Goal: Information Seeking & Learning: Learn about a topic

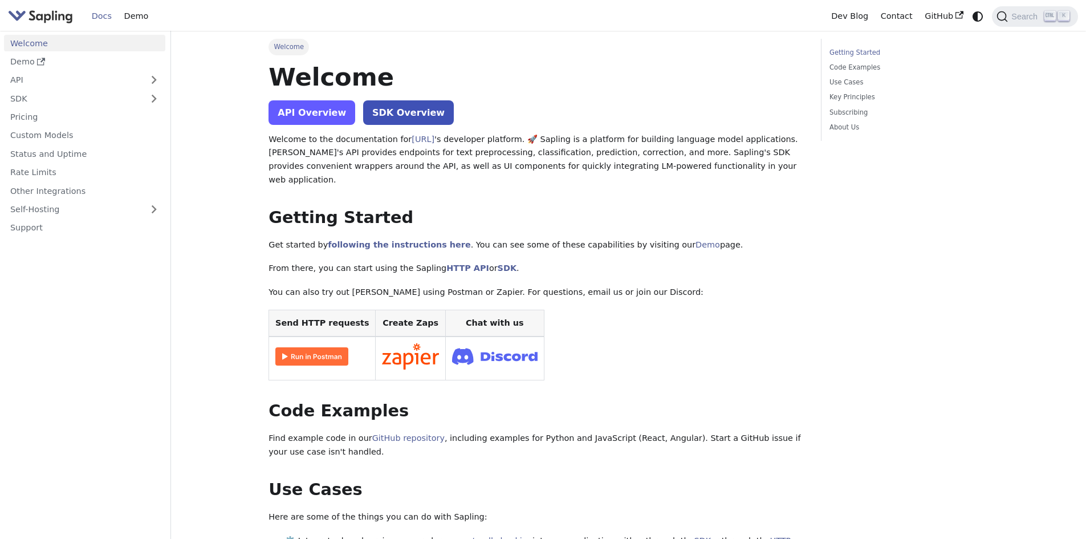
click at [315, 117] on link "API Overview" at bounding box center [311, 112] width 87 height 25
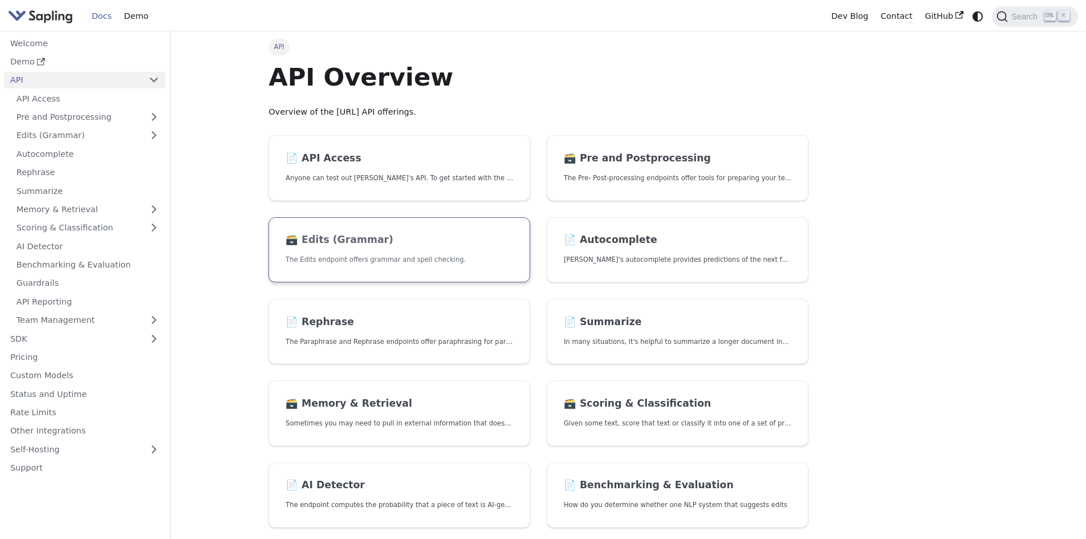
click at [385, 254] on p "The Edits endpoint offers grammar and spell checking." at bounding box center [399, 259] width 227 height 11
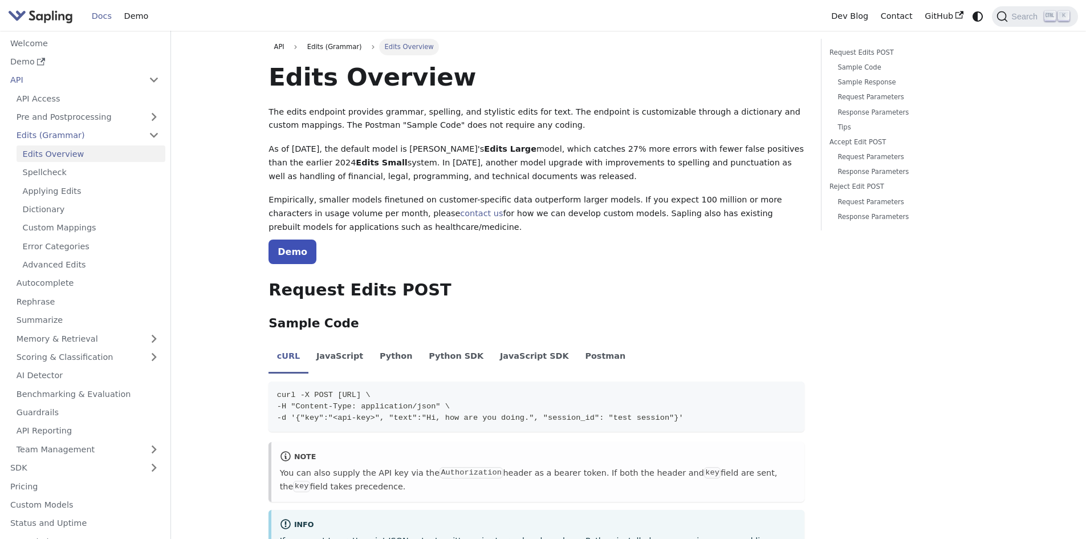
click at [101, 16] on link "Docs" at bounding box center [101, 16] width 32 height 18
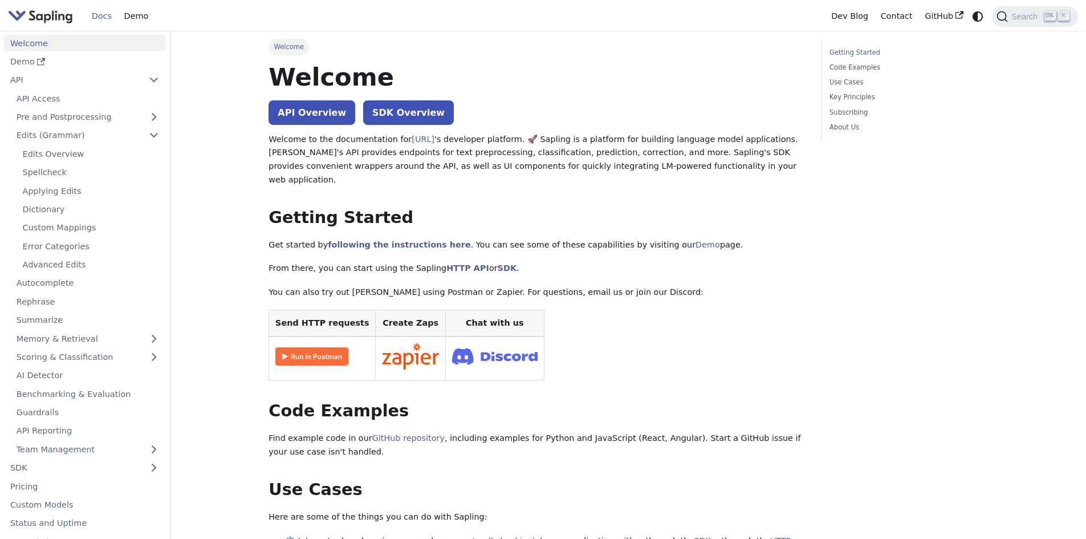
click at [326, 347] on img at bounding box center [311, 356] width 73 height 18
